Goal: Transaction & Acquisition: Purchase product/service

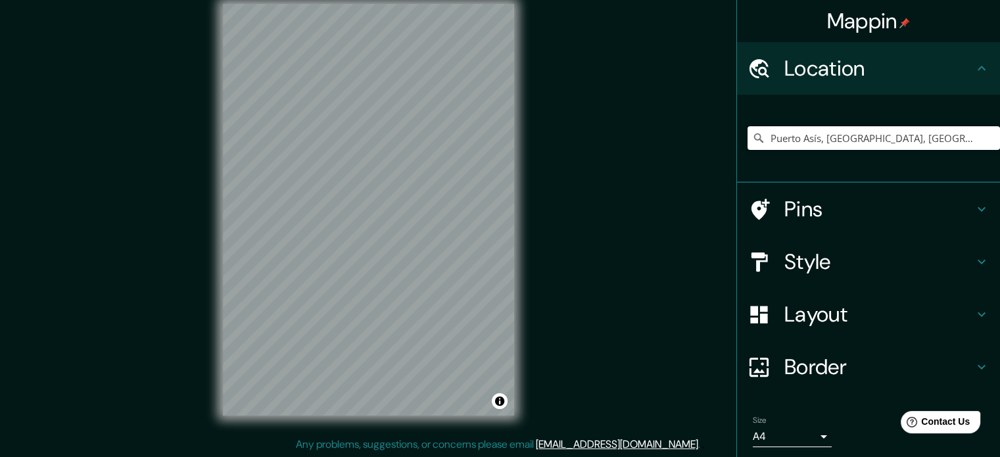
click at [935, 137] on input "Puerto Asís, [GEOGRAPHIC_DATA], [GEOGRAPHIC_DATA]" at bounding box center [873, 138] width 252 height 24
click at [927, 132] on input "Puerto Asís, [GEOGRAPHIC_DATA], [GEOGRAPHIC_DATA]" at bounding box center [873, 138] width 252 height 24
drag, startPoint x: 919, startPoint y: 133, endPoint x: 741, endPoint y: 135, distance: 178.2
click at [747, 135] on input "Puerto Asís, [GEOGRAPHIC_DATA], [GEOGRAPHIC_DATA]" at bounding box center [873, 138] width 252 height 24
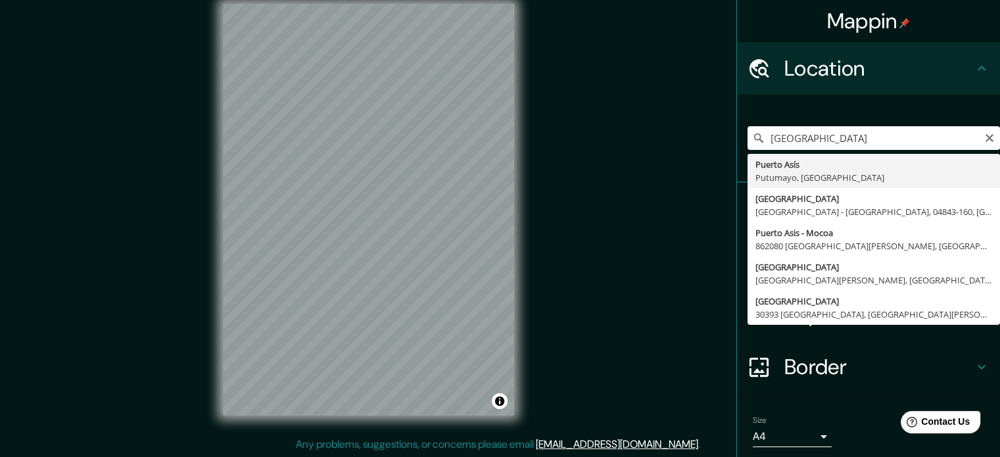
type input "Puerto Asís, [GEOGRAPHIC_DATA], [GEOGRAPHIC_DATA]"
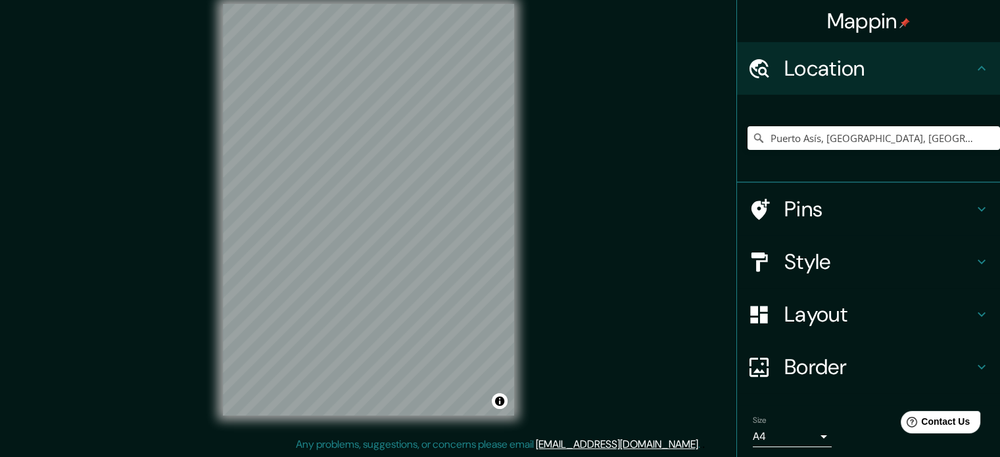
click at [851, 256] on h4 "Style" at bounding box center [878, 262] width 189 height 26
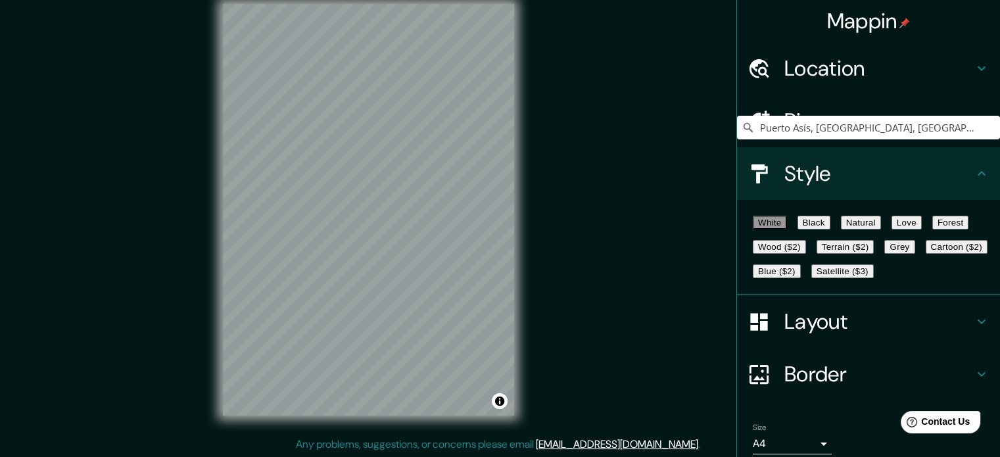
click at [876, 225] on button "Natural" at bounding box center [861, 223] width 40 height 14
click at [823, 335] on h4 "Layout" at bounding box center [878, 321] width 189 height 26
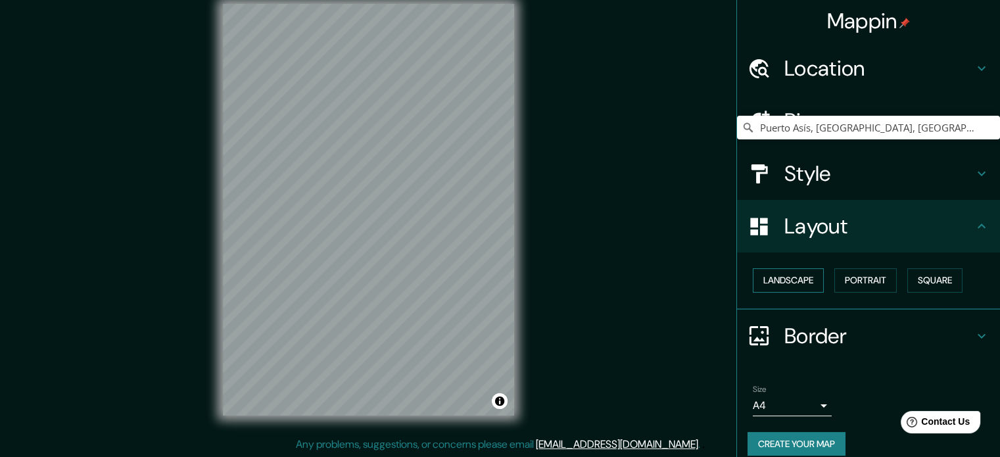
click at [778, 280] on button "Landscape" at bounding box center [788, 280] width 71 height 24
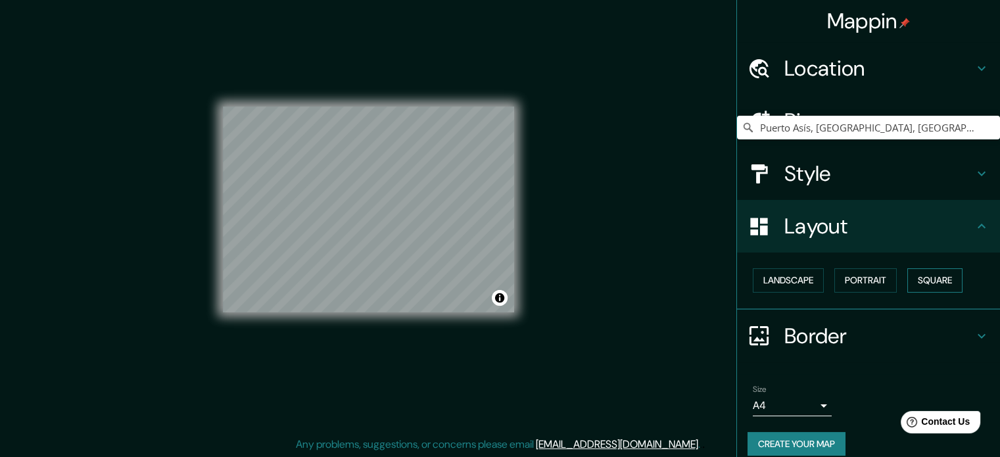
click at [921, 286] on button "Square" at bounding box center [934, 280] width 55 height 24
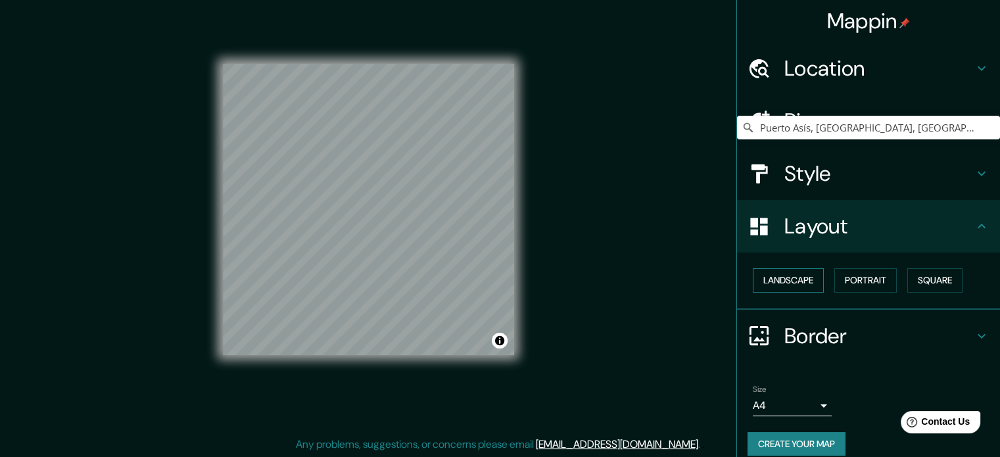
click at [786, 282] on button "Landscape" at bounding box center [788, 280] width 71 height 24
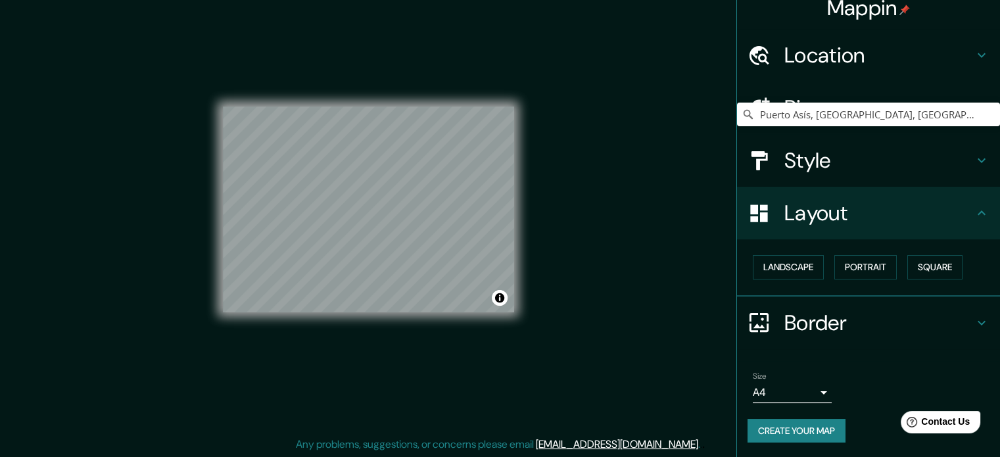
scroll to position [14, 0]
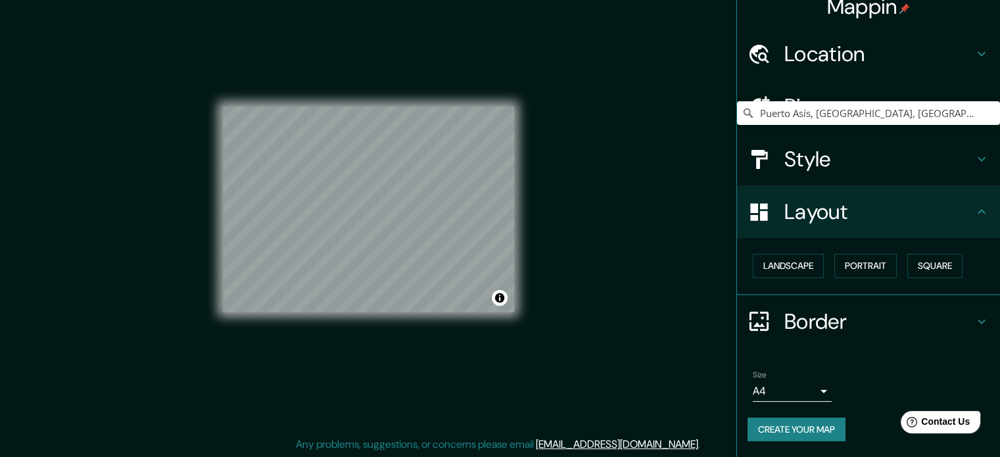
click at [819, 308] on h4 "Border" at bounding box center [878, 321] width 189 height 26
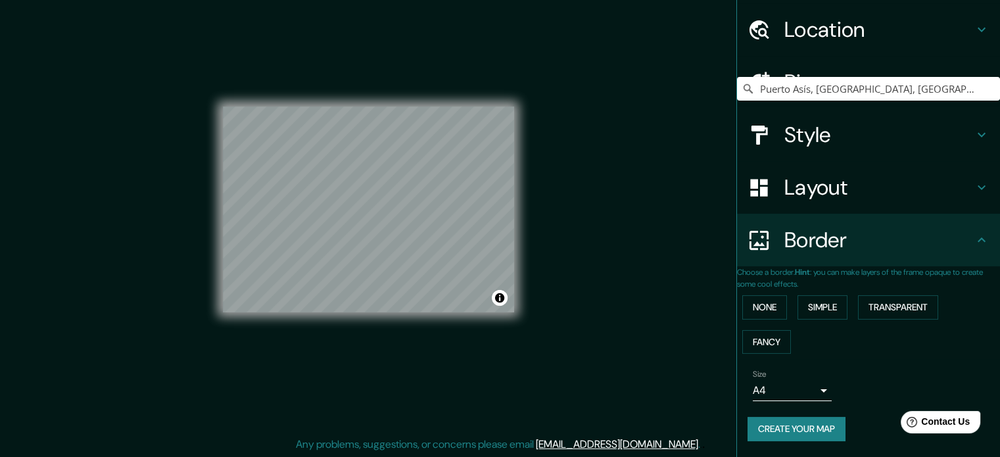
scroll to position [50, 0]
click at [898, 295] on button "Transparent" at bounding box center [898, 307] width 80 height 24
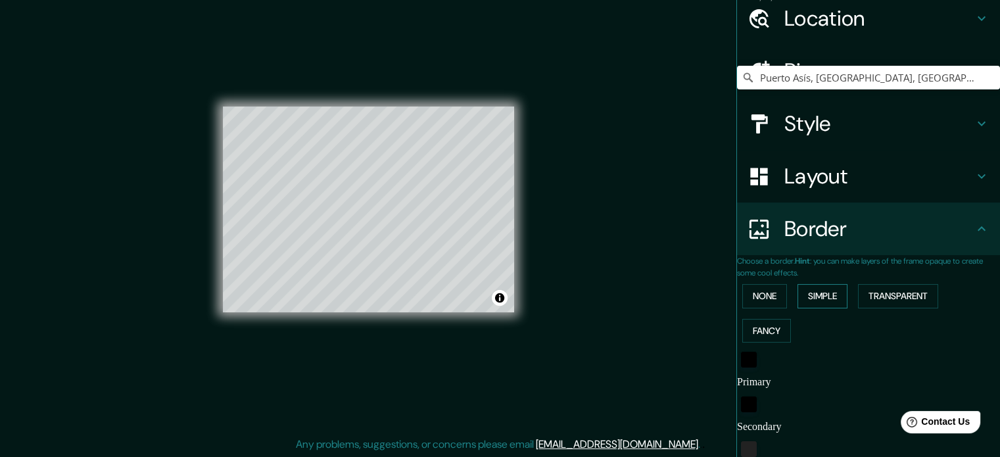
drag, startPoint x: 848, startPoint y: 306, endPoint x: 841, endPoint y: 307, distance: 7.4
click at [847, 306] on button "Simple" at bounding box center [822, 296] width 50 height 24
click at [840, 241] on h4 "Border" at bounding box center [878, 229] width 189 height 26
click at [757, 291] on button "None" at bounding box center [764, 296] width 45 height 24
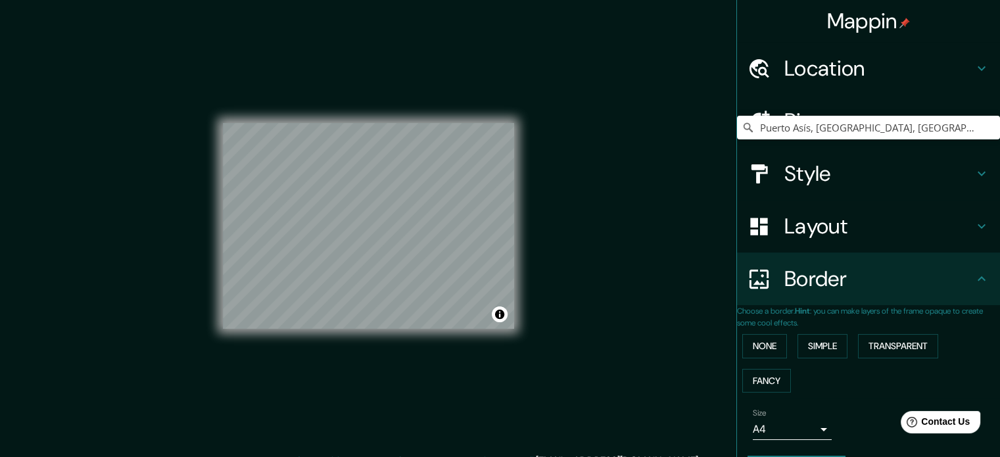
scroll to position [0, 0]
click at [865, 172] on h4 "Style" at bounding box center [878, 173] width 189 height 26
